Goal: Find specific page/section: Find specific page/section

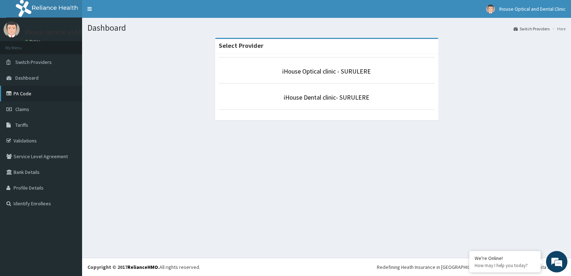
click at [19, 91] on link "PA Code" at bounding box center [41, 94] width 82 height 16
click at [313, 72] on link "iHouse Optical clinic - SURULERE" at bounding box center [326, 71] width 89 height 8
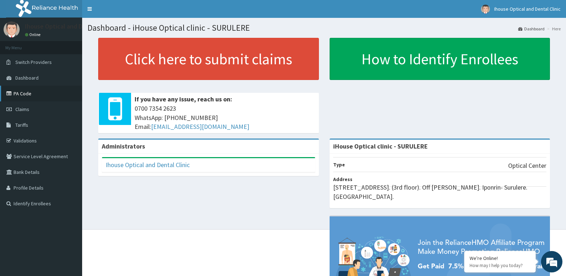
click at [21, 98] on link "PA Code" at bounding box center [41, 94] width 82 height 16
